Goal: Find specific page/section: Find specific page/section

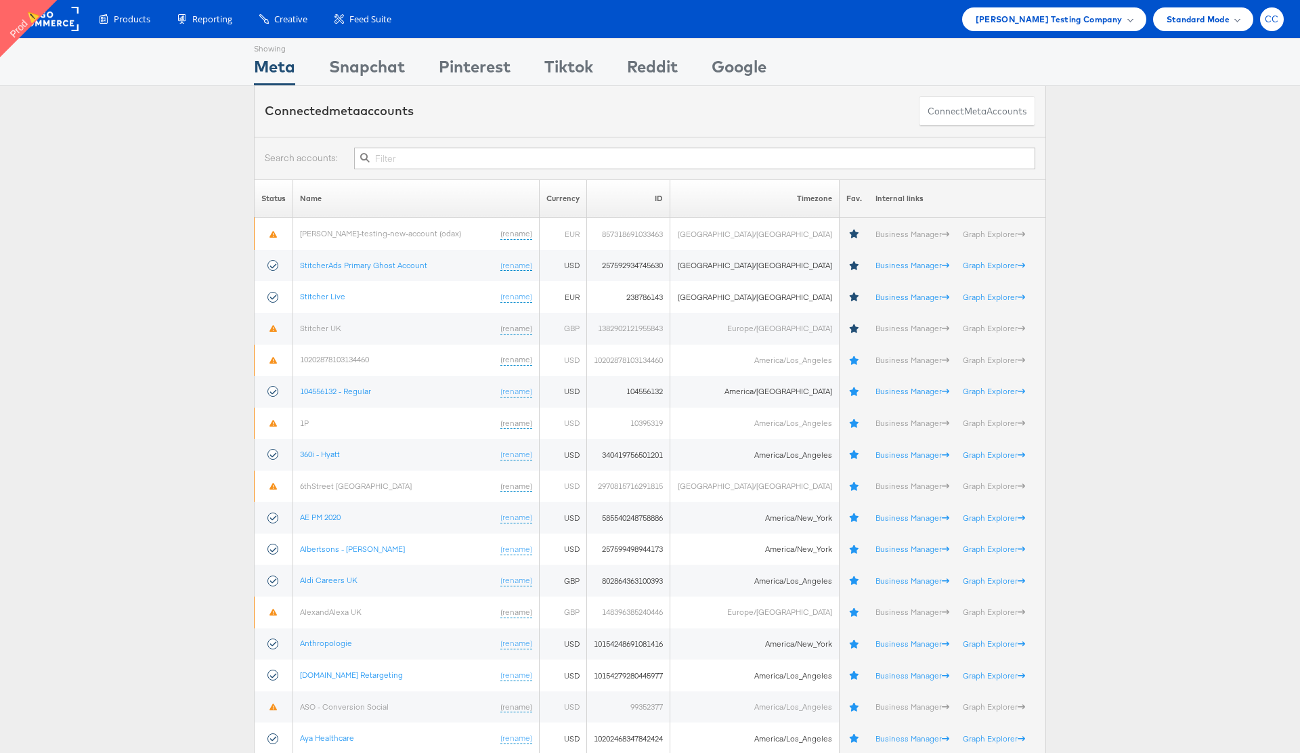
click at [1272, 20] on span "CC" at bounding box center [1272, 19] width 14 height 9
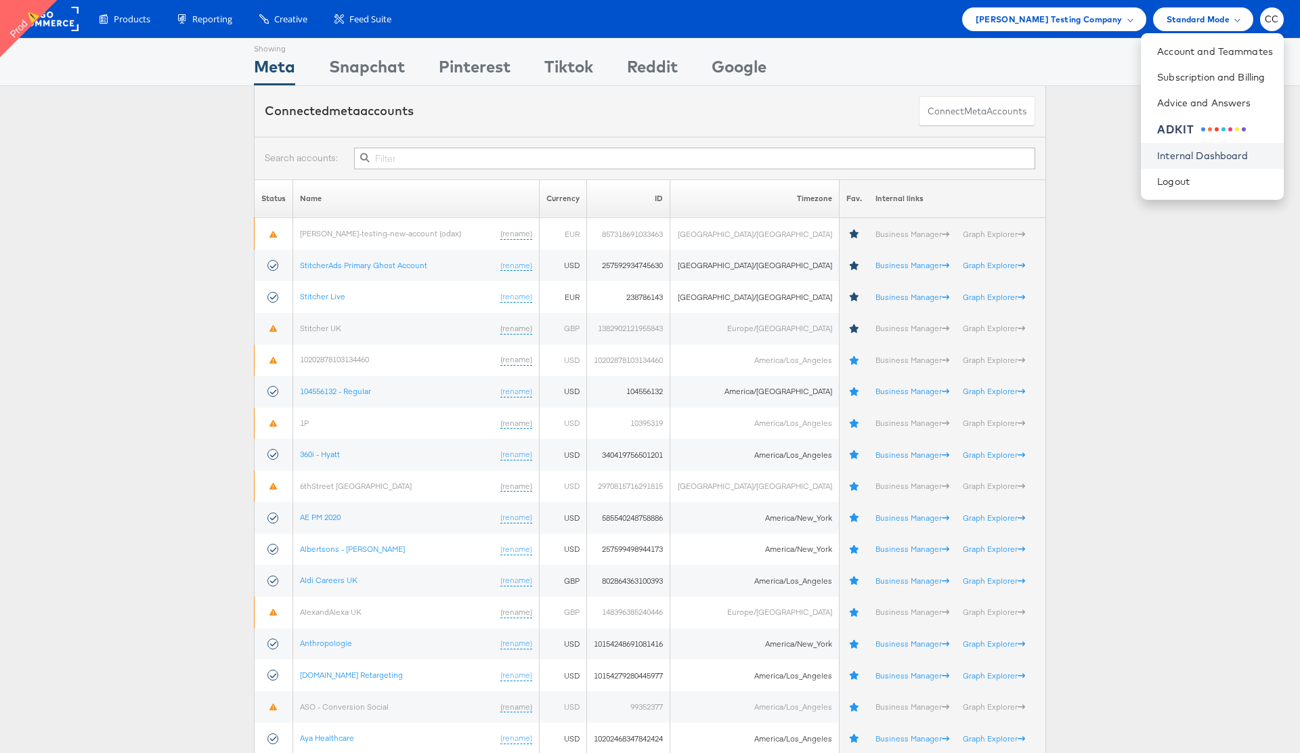
click at [1198, 156] on link "Internal Dashboard" at bounding box center [1215, 156] width 116 height 14
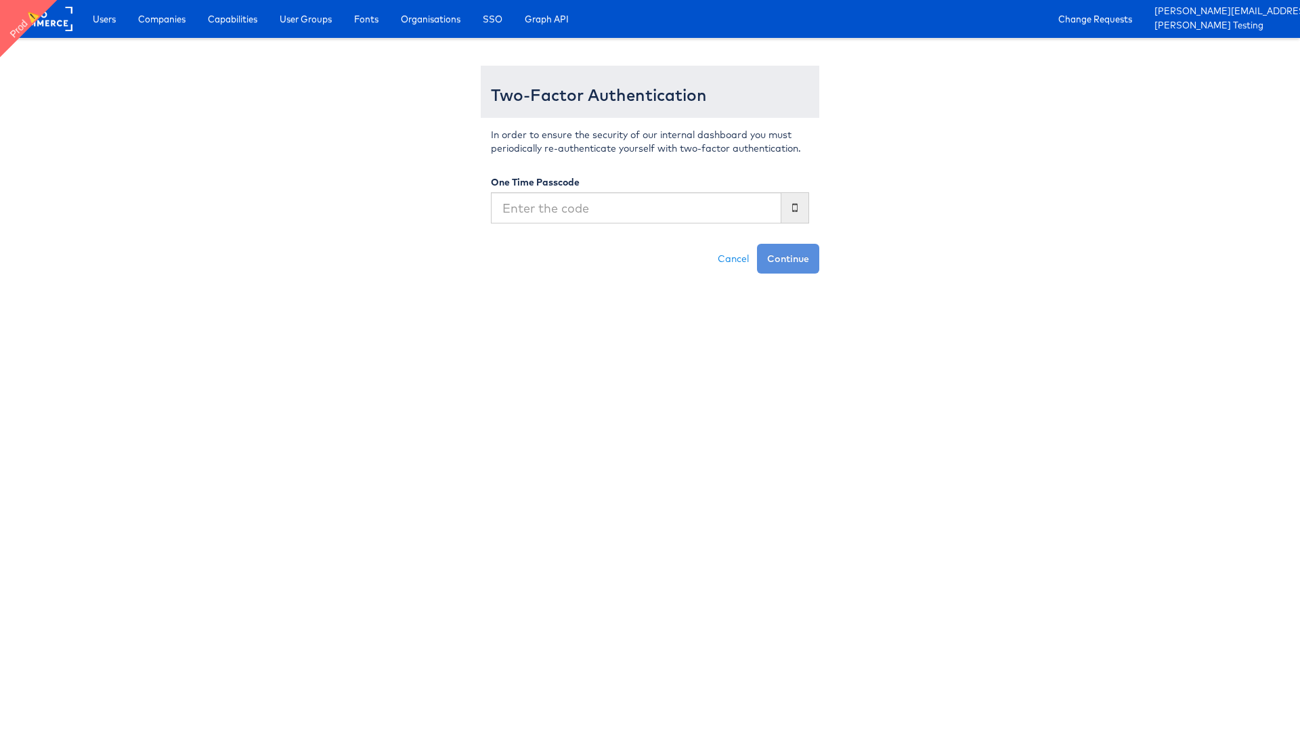
click at [594, 210] on input "text" at bounding box center [636, 207] width 290 height 31
type input "213740"
click at [757, 244] on button "Continue" at bounding box center [788, 259] width 62 height 30
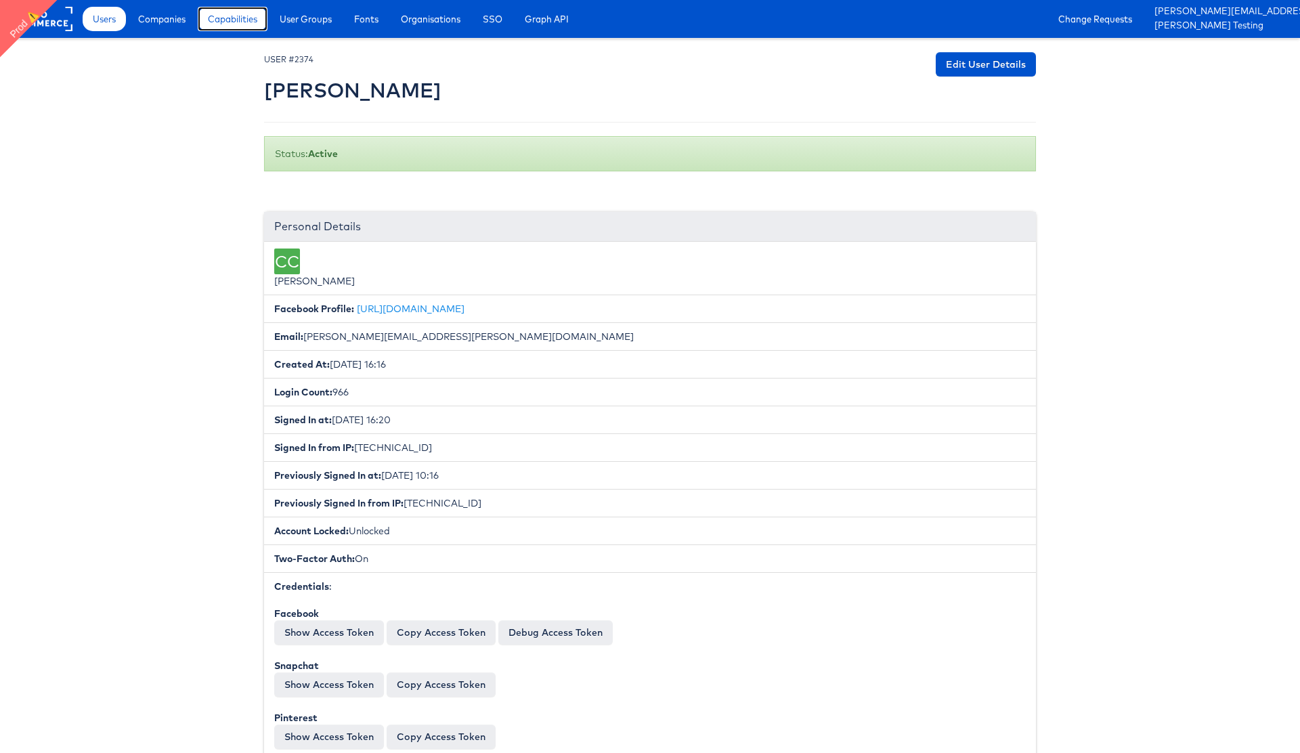
click at [232, 14] on span "Capabilities" at bounding box center [232, 19] width 49 height 14
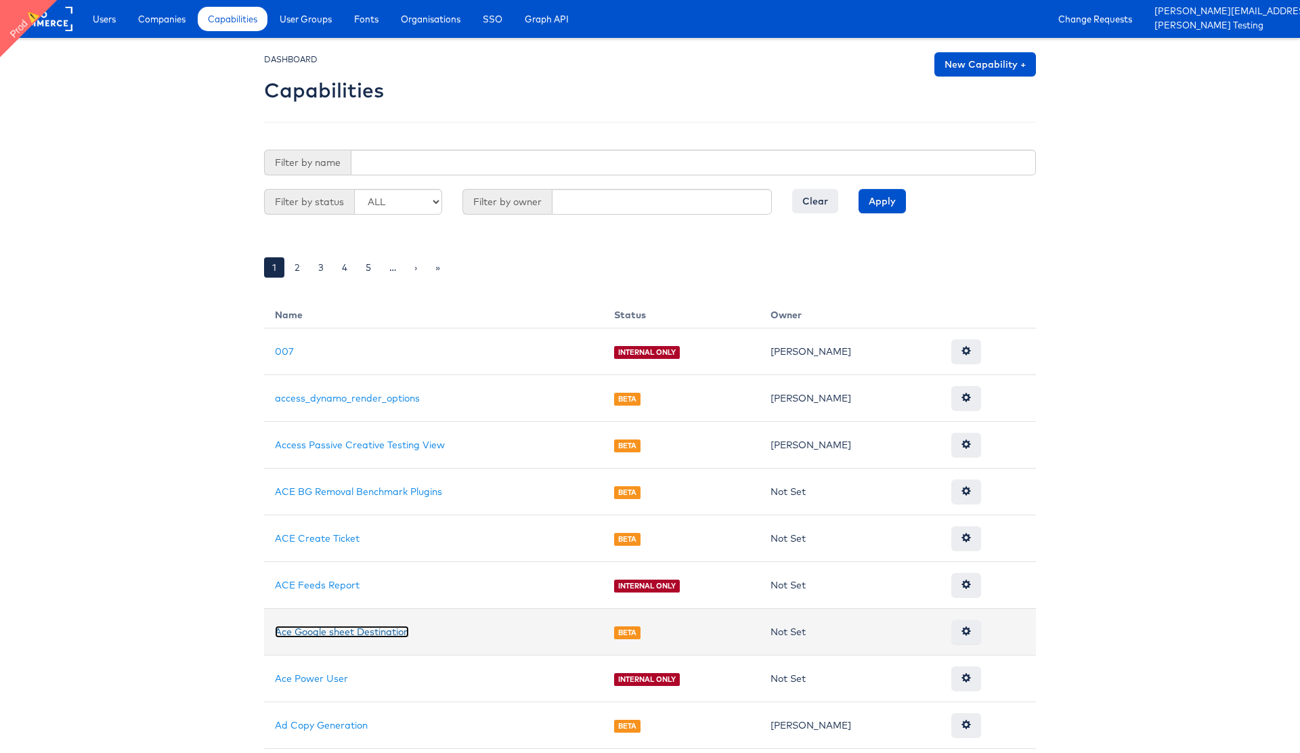
click at [357, 633] on link "Ace Google sheet Destination" at bounding box center [342, 632] width 134 height 12
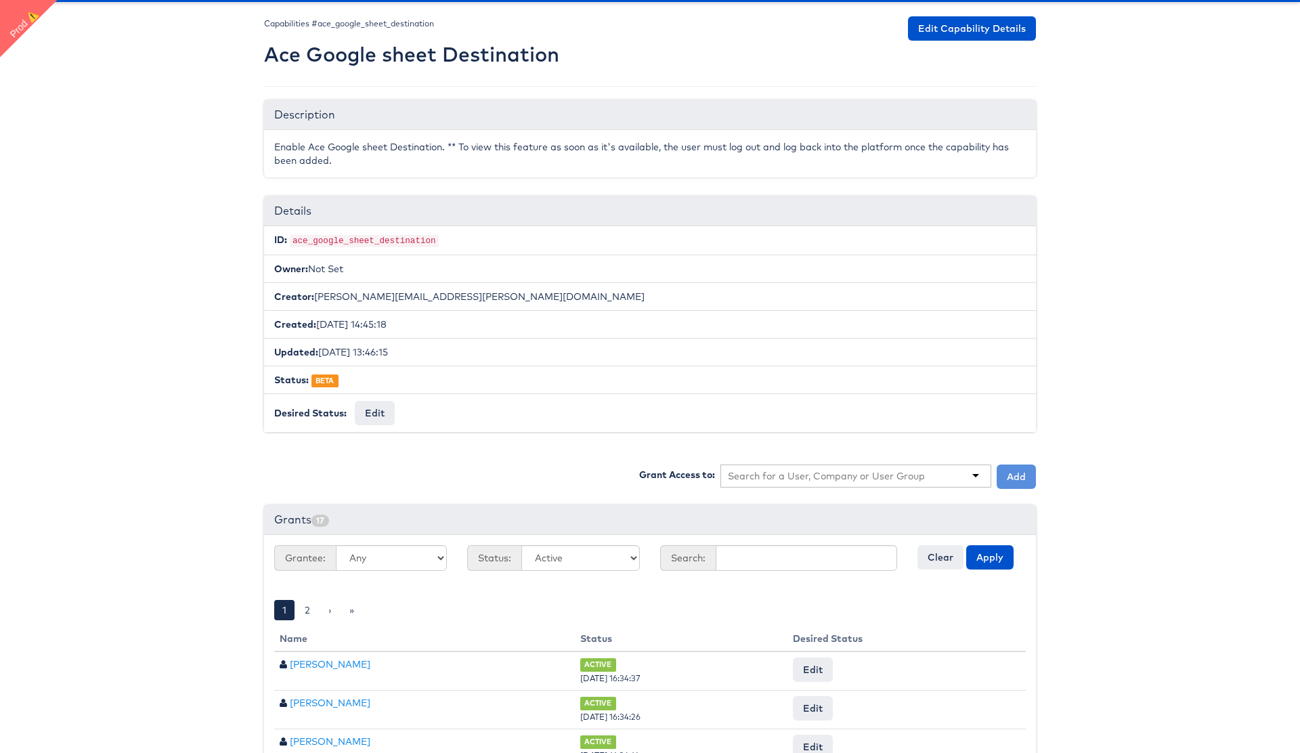
scroll to position [56, 0]
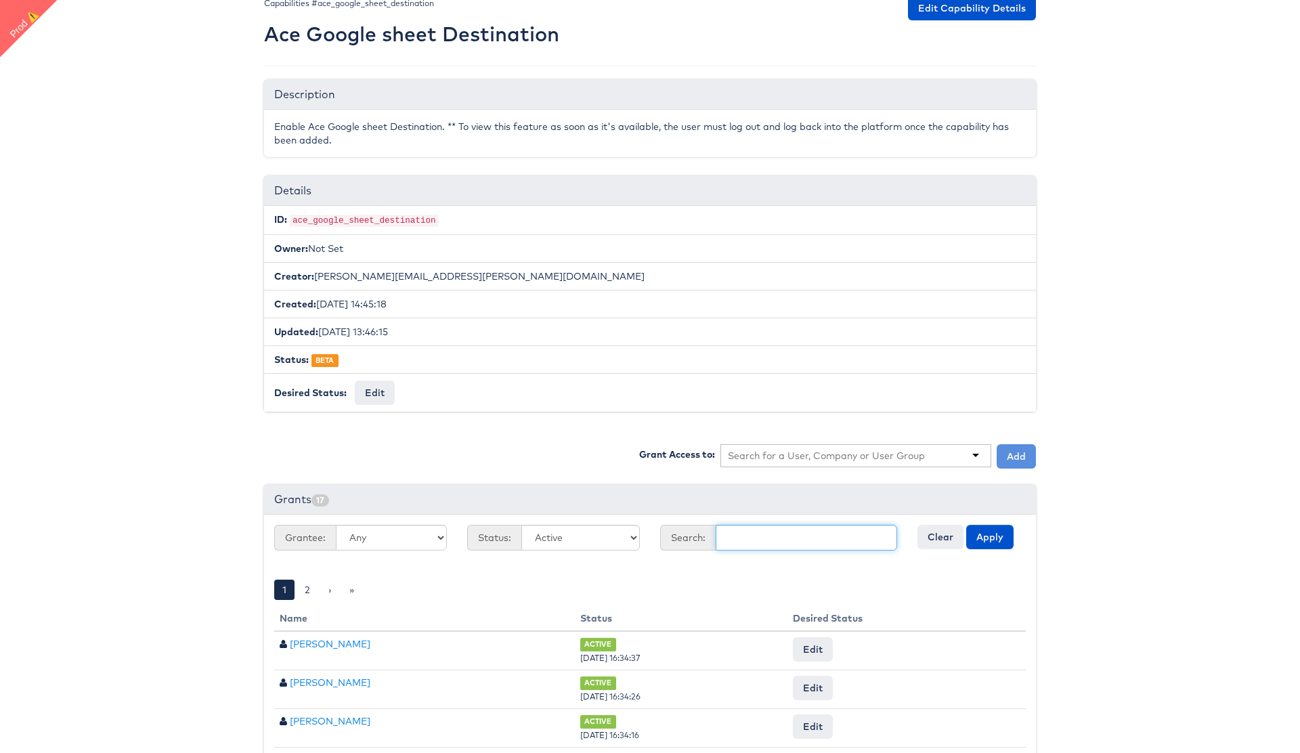
click at [758, 540] on input "text" at bounding box center [806, 538] width 181 height 26
type input "fran"
click at [986, 540] on button "Apply" at bounding box center [989, 537] width 47 height 24
